Goal: Information Seeking & Learning: Learn about a topic

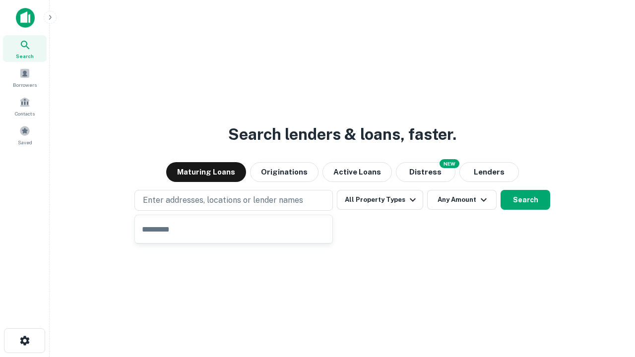
type input "**********"
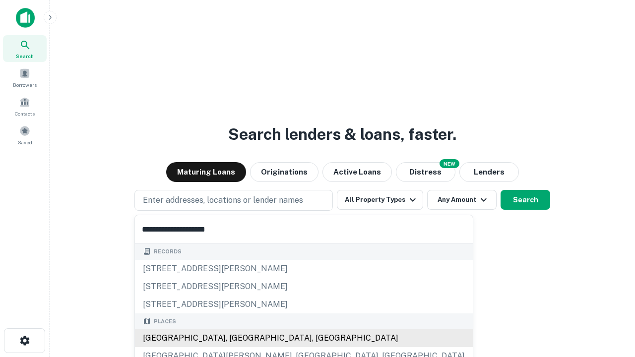
click at [237, 339] on div "[GEOGRAPHIC_DATA], [GEOGRAPHIC_DATA], [GEOGRAPHIC_DATA]" at bounding box center [304, 339] width 338 height 18
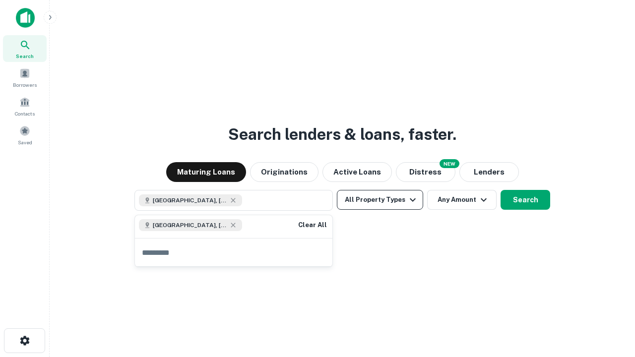
click at [380, 200] on button "All Property Types" at bounding box center [380, 200] width 86 height 20
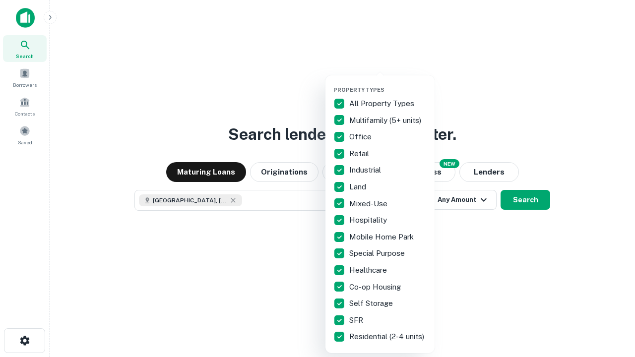
click at [388, 83] on button "button" at bounding box center [388, 83] width 109 height 0
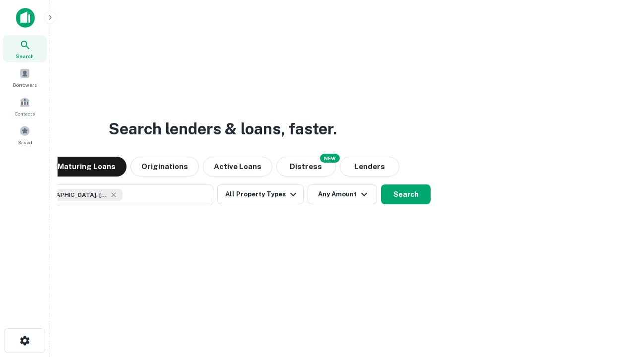
scroll to position [16, 0]
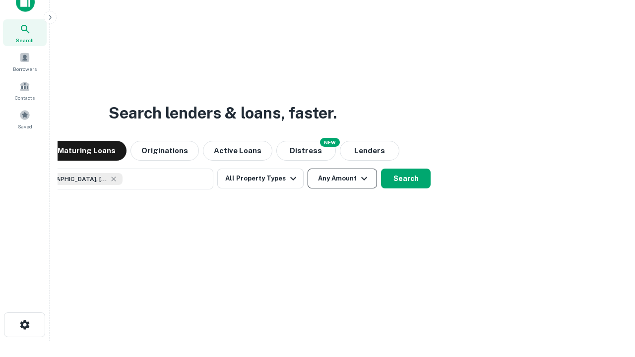
click at [308, 169] on button "Any Amount" at bounding box center [342, 179] width 69 height 20
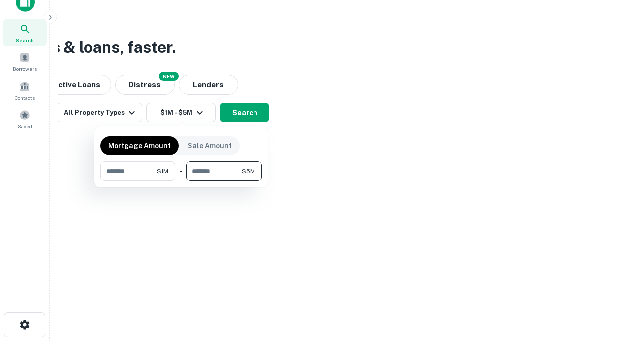
type input "*******"
click at [181, 181] on button "button" at bounding box center [181, 181] width 162 height 0
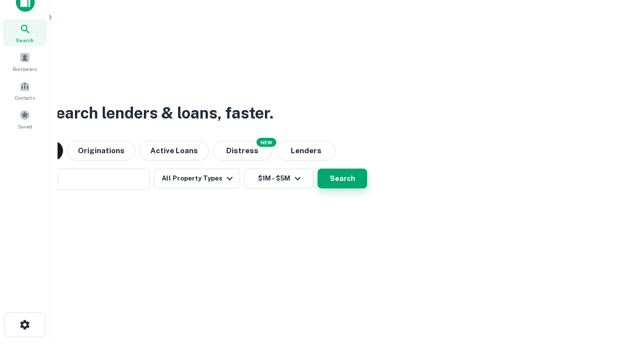
click at [318, 169] on button "Search" at bounding box center [343, 179] width 50 height 20
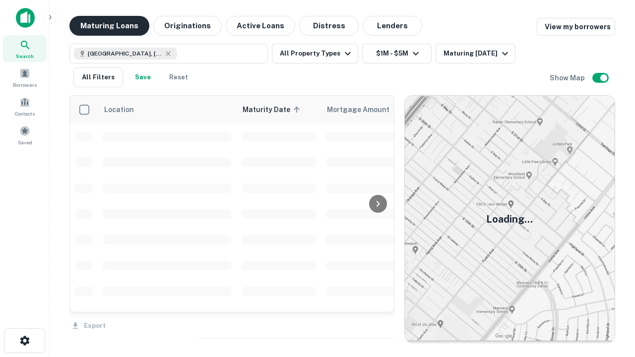
click at [109, 26] on button "Maturing Loans" at bounding box center [109, 26] width 80 height 20
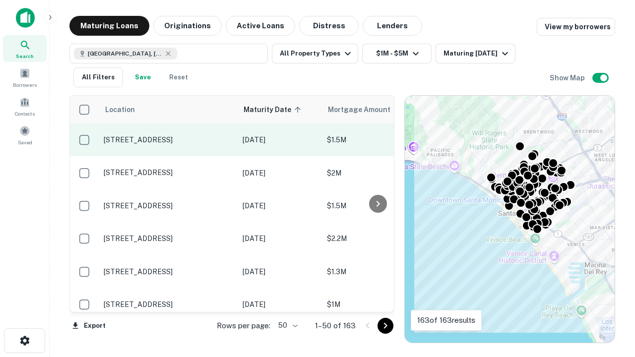
click at [168, 140] on p "[STREET_ADDRESS]" at bounding box center [168, 140] width 129 height 9
